Goal: Find specific page/section: Find specific page/section

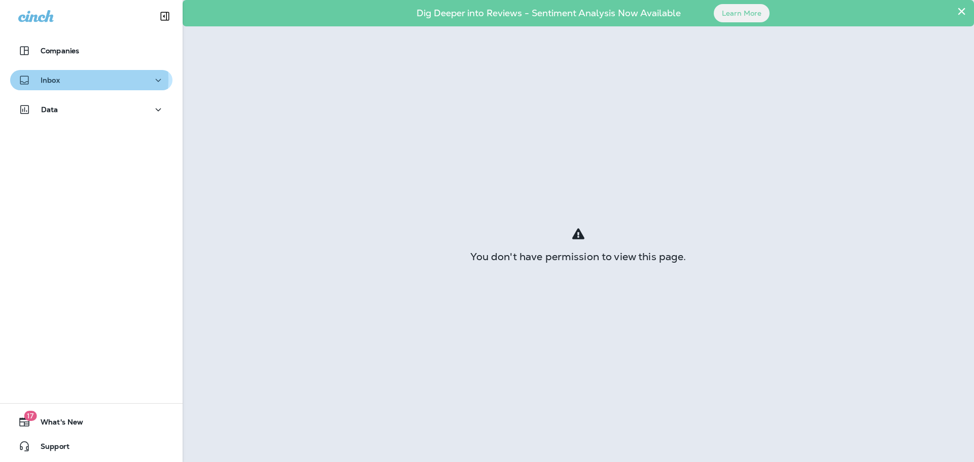
click at [73, 80] on div "Inbox" at bounding box center [91, 80] width 146 height 13
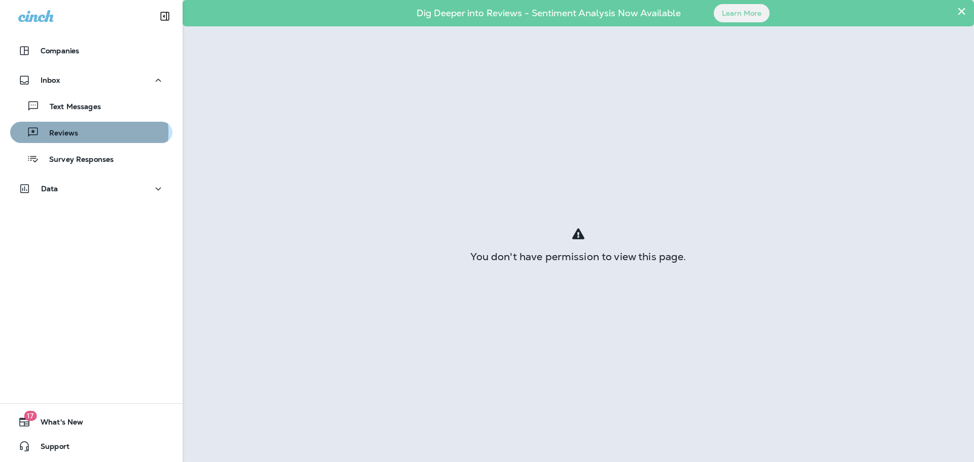
click at [72, 132] on p "Reviews" at bounding box center [58, 134] width 39 height 10
